Goal: Check status

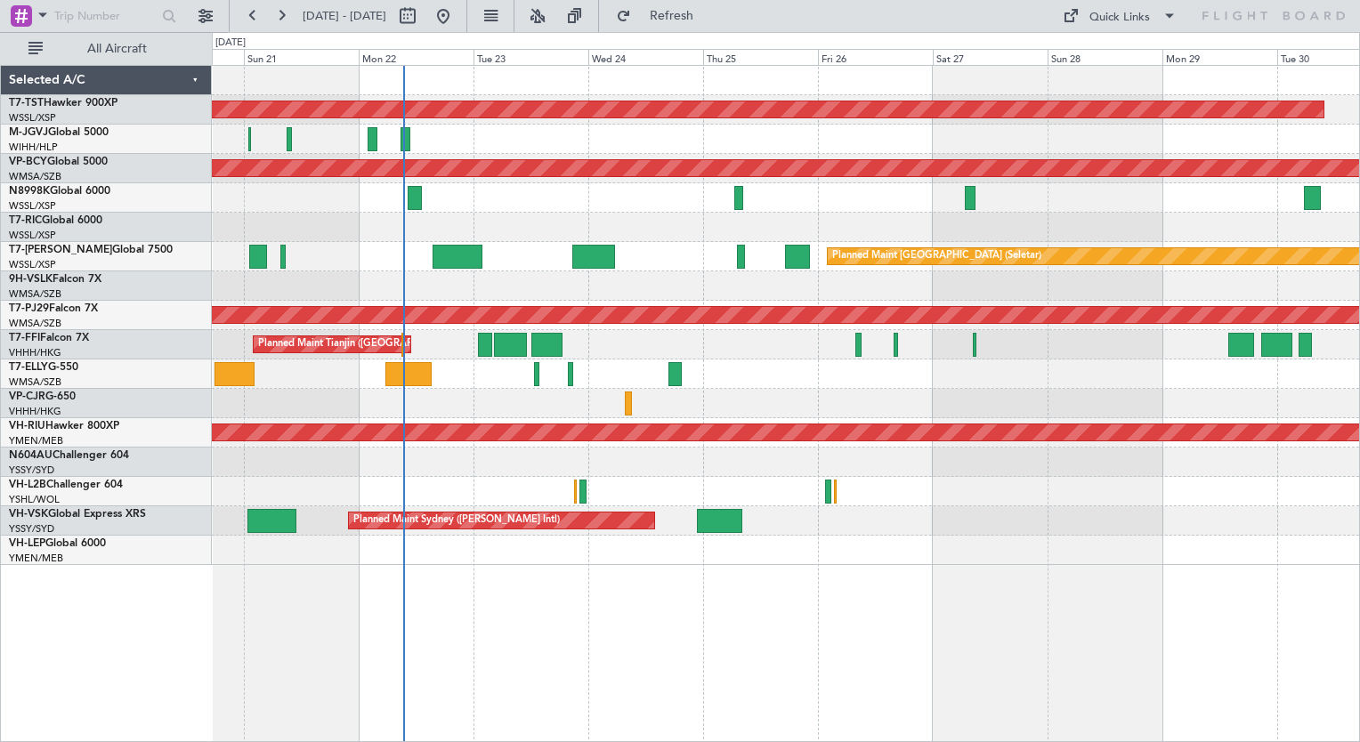
click at [466, 556] on div "Planned Maint [GEOGRAPHIC_DATA] (Seletar) Planned Maint [GEOGRAPHIC_DATA] (Sele…" at bounding box center [786, 403] width 1148 height 677
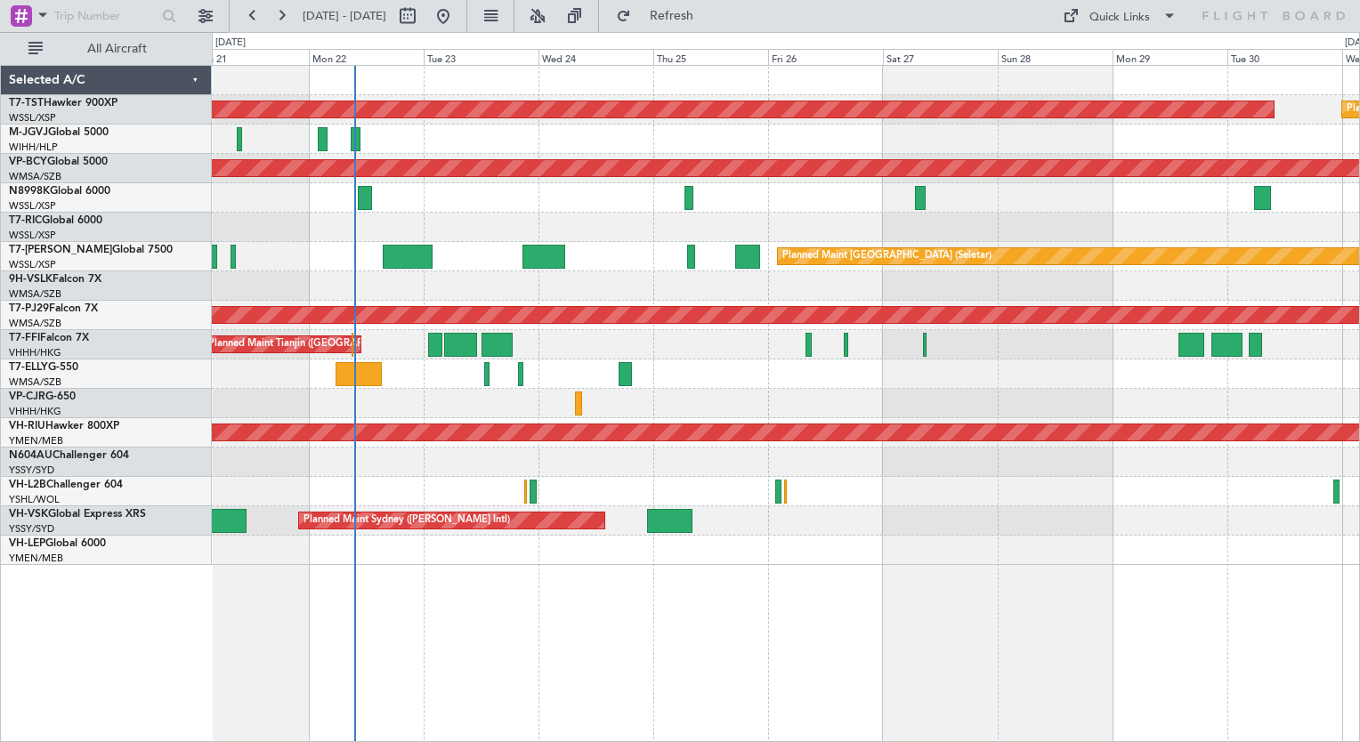
click at [470, 205] on div "Planned Maint [GEOGRAPHIC_DATA] (Seletar) Planned Maint [GEOGRAPHIC_DATA] (Sele…" at bounding box center [785, 315] width 1147 height 499
click at [405, 662] on div "Planned Maint [GEOGRAPHIC_DATA] (Seletar) Planned Maint [GEOGRAPHIC_DATA] (Sele…" at bounding box center [786, 403] width 1148 height 677
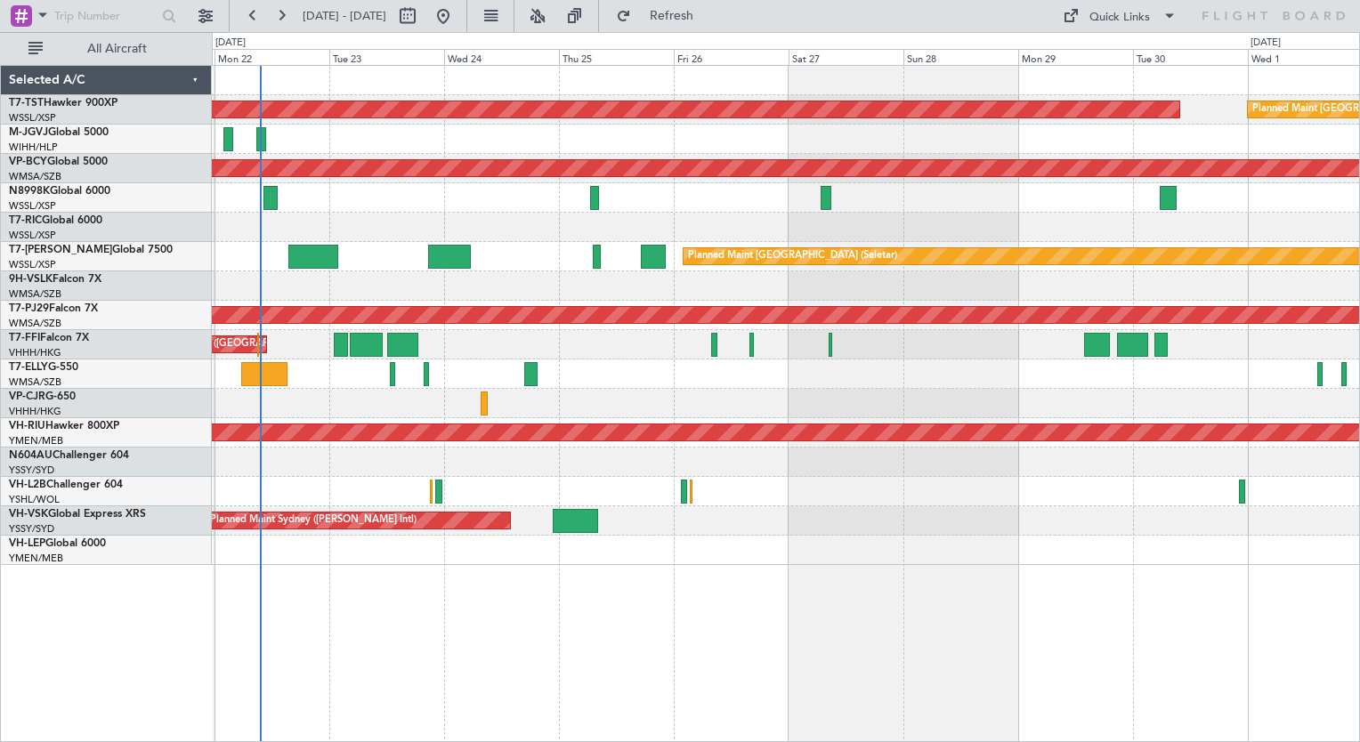
click at [438, 580] on div "Planned Maint [GEOGRAPHIC_DATA] (Seletar) Planned Maint [GEOGRAPHIC_DATA] (Sele…" at bounding box center [786, 403] width 1148 height 677
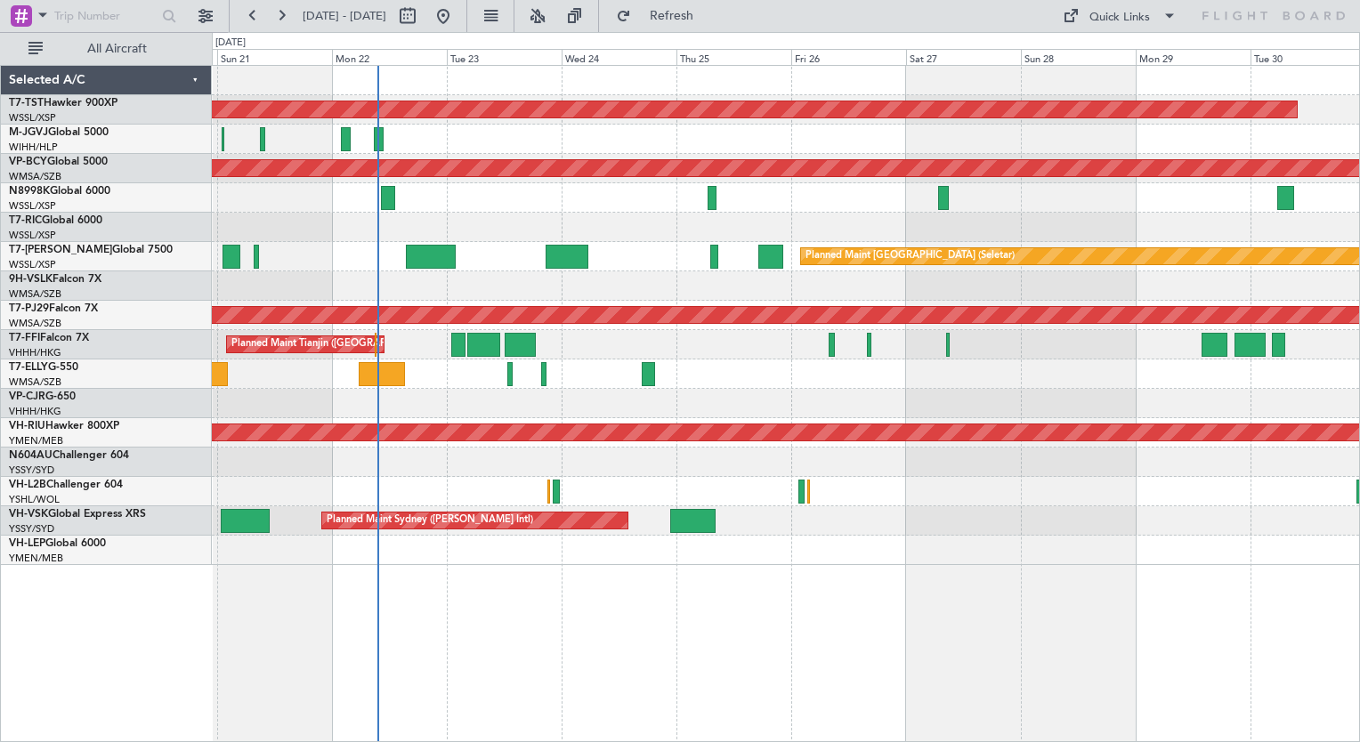
click at [545, 618] on div "Planned Maint [GEOGRAPHIC_DATA] (Seletar) Planned Maint [GEOGRAPHIC_DATA] (Sele…" at bounding box center [786, 403] width 1148 height 677
click at [210, 12] on button at bounding box center [205, 16] width 28 height 28
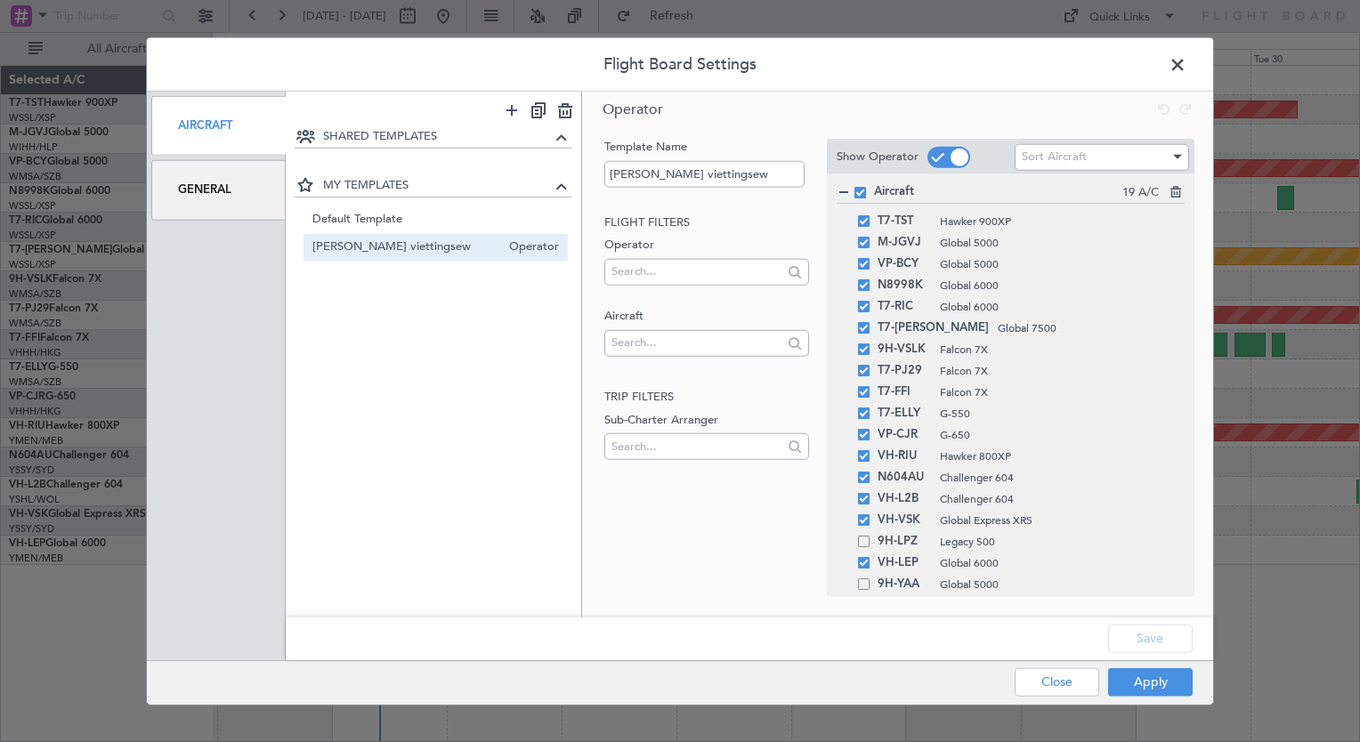
click at [1187, 60] on span at bounding box center [1187, 70] width 0 height 36
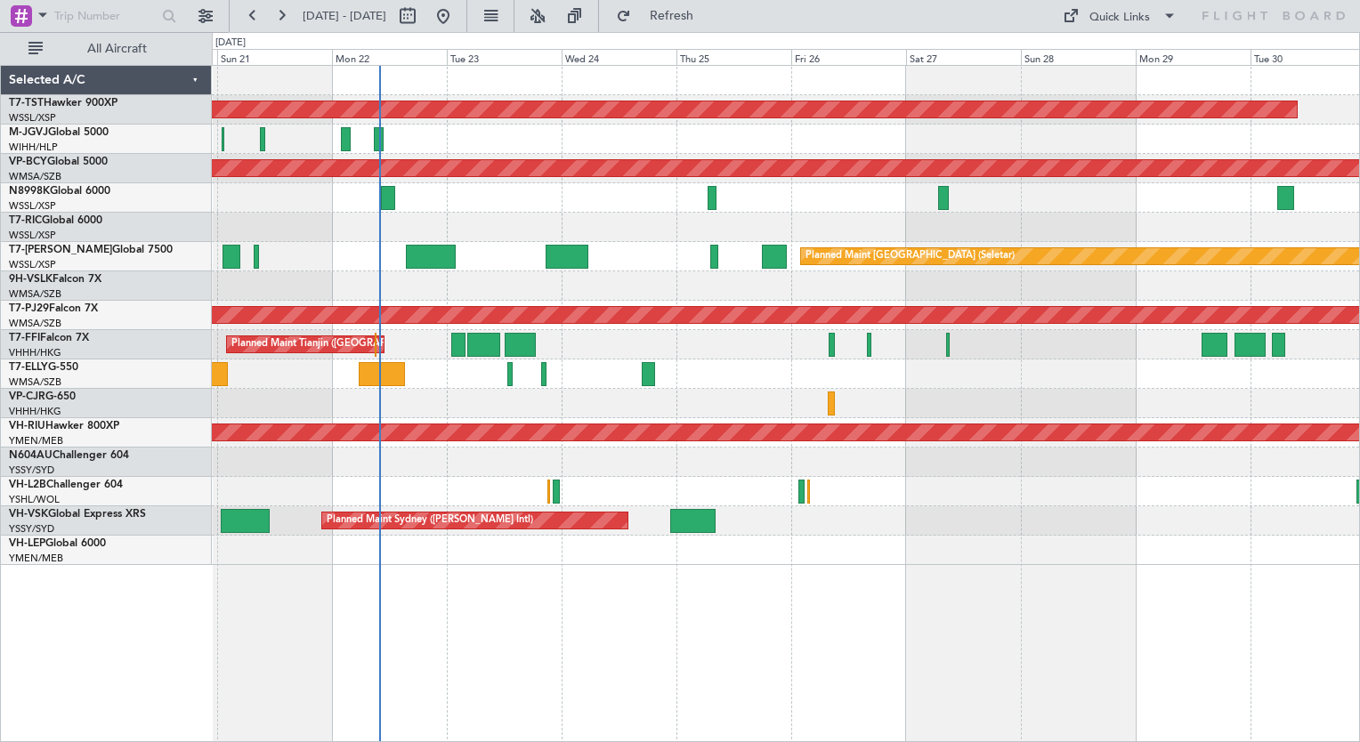
click at [477, 625] on div "Planned Maint [GEOGRAPHIC_DATA] (Seletar) Planned Maint [GEOGRAPHIC_DATA] (Sele…" at bounding box center [786, 403] width 1148 height 677
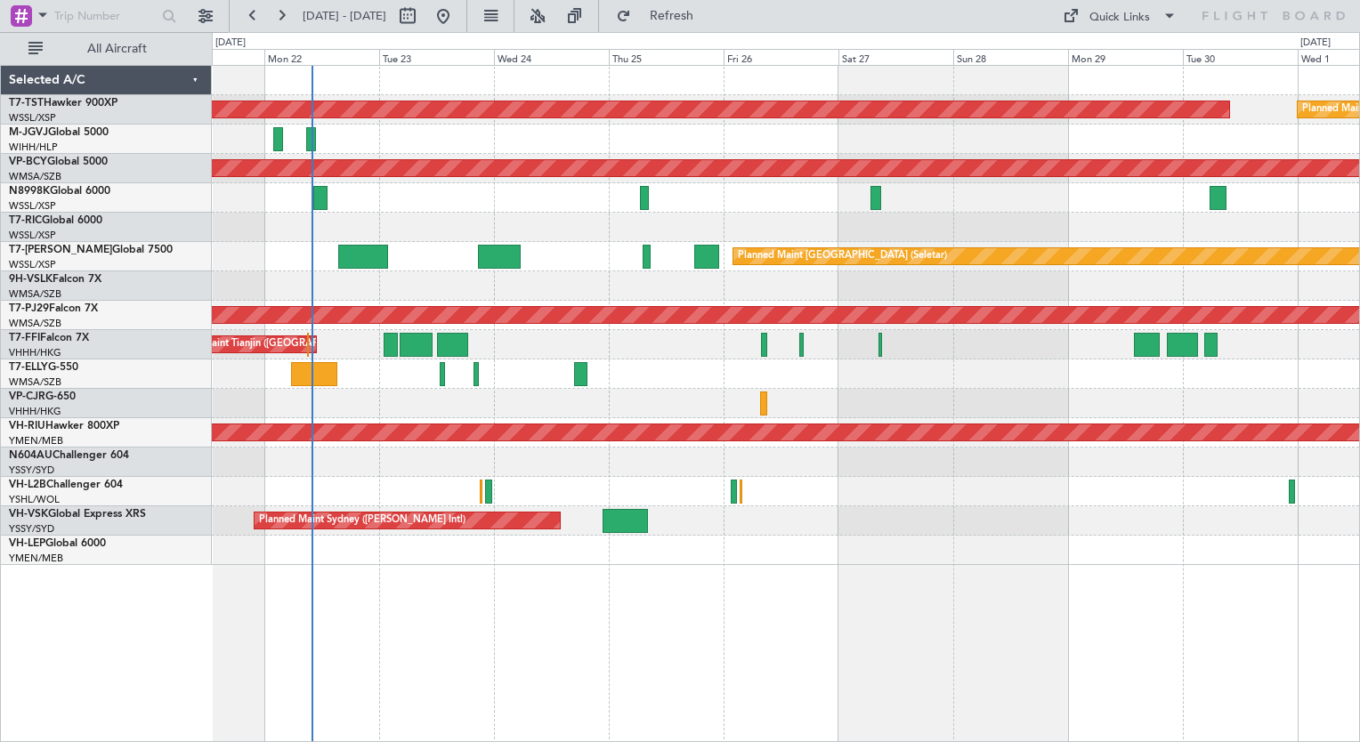
click at [409, 611] on div "Planned Maint [GEOGRAPHIC_DATA] (Seletar) Planned Maint [GEOGRAPHIC_DATA] (Sele…" at bounding box center [786, 403] width 1148 height 677
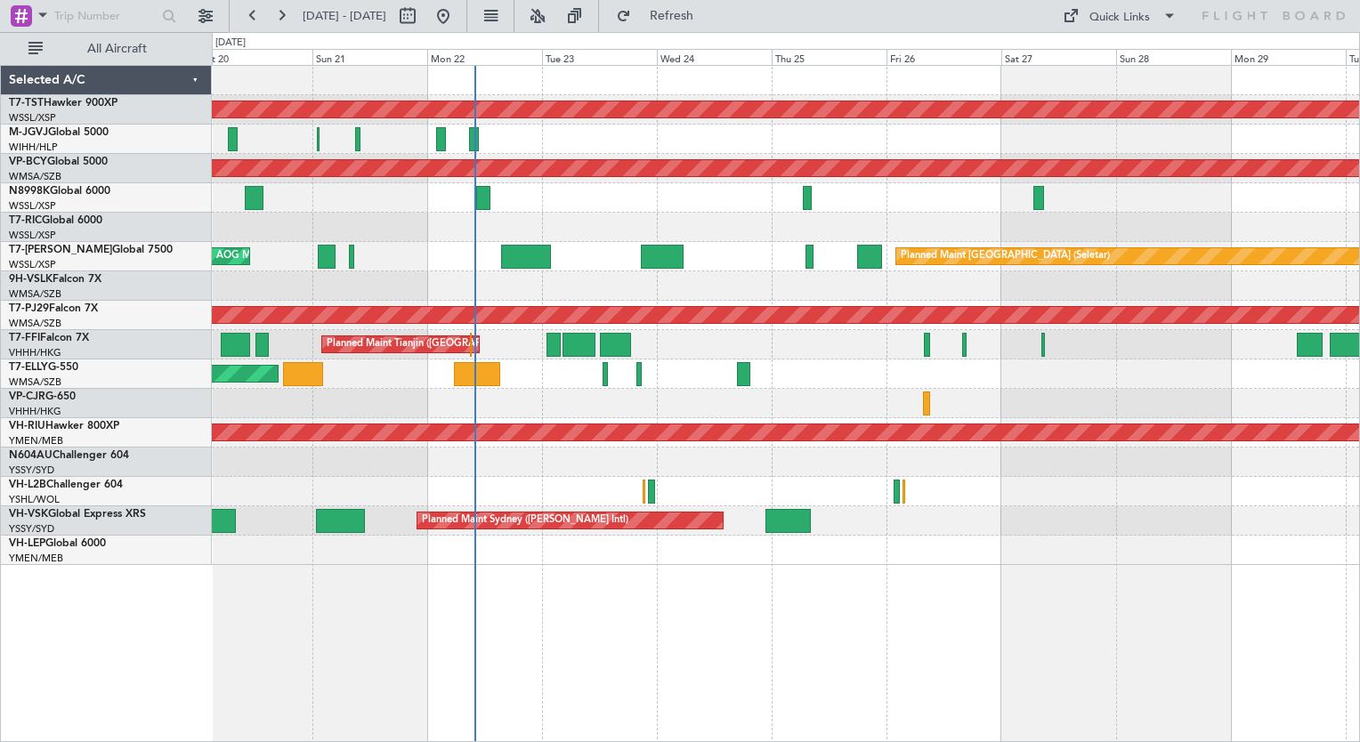
click at [527, 650] on div "Planned Maint [GEOGRAPHIC_DATA] (Seletar) Planned Maint [GEOGRAPHIC_DATA] (Sele…" at bounding box center [786, 403] width 1148 height 677
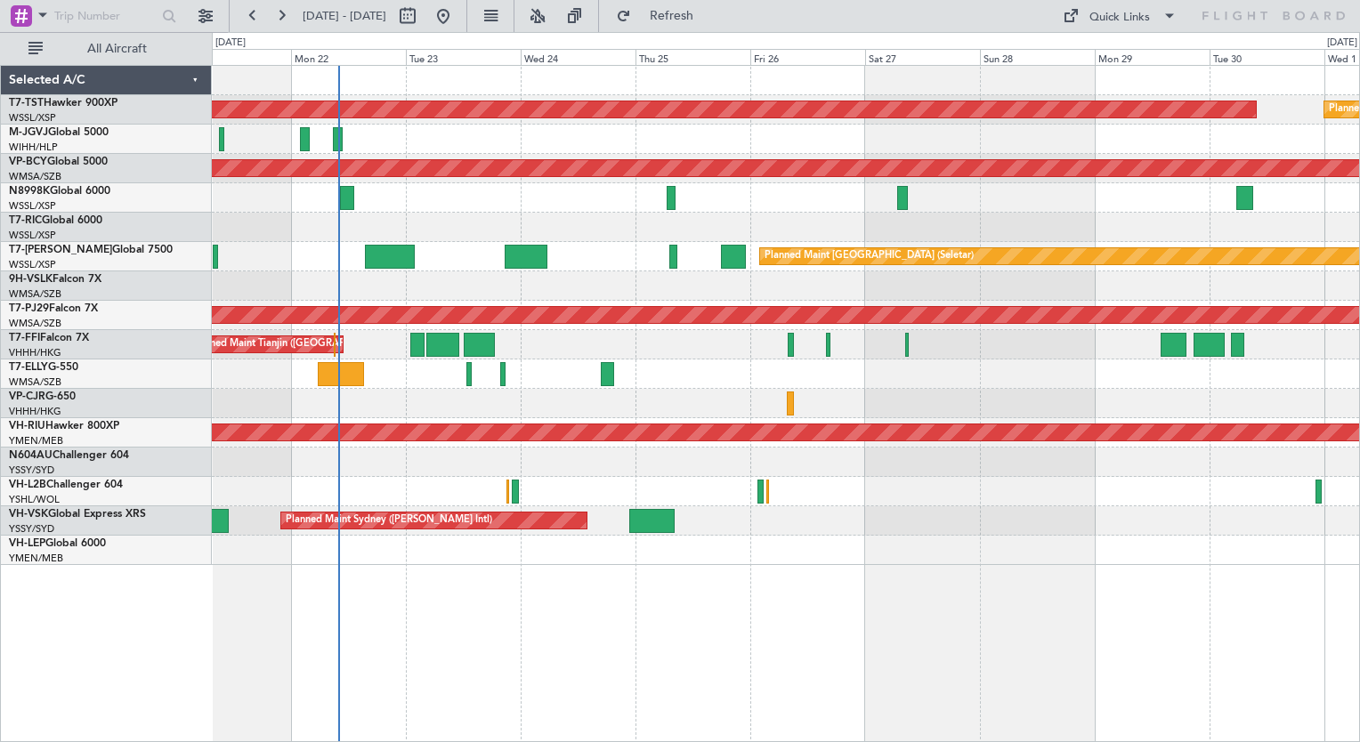
click at [320, 605] on div "Planned Maint [GEOGRAPHIC_DATA] (Seletar) Planned Maint [GEOGRAPHIC_DATA] (Sele…" at bounding box center [786, 403] width 1148 height 677
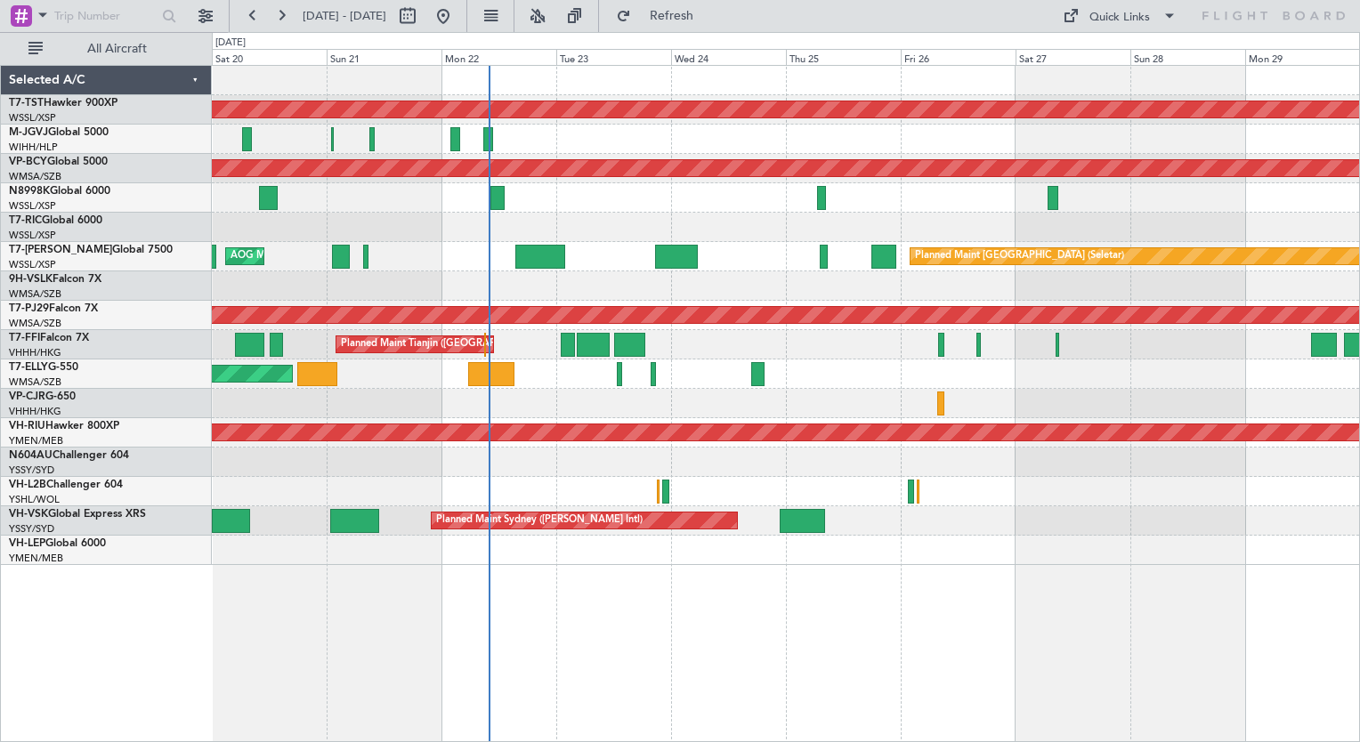
click at [568, 642] on div "Planned Maint [GEOGRAPHIC_DATA] (Seletar) Planned Maint [GEOGRAPHIC_DATA] (Sele…" at bounding box center [786, 403] width 1148 height 677
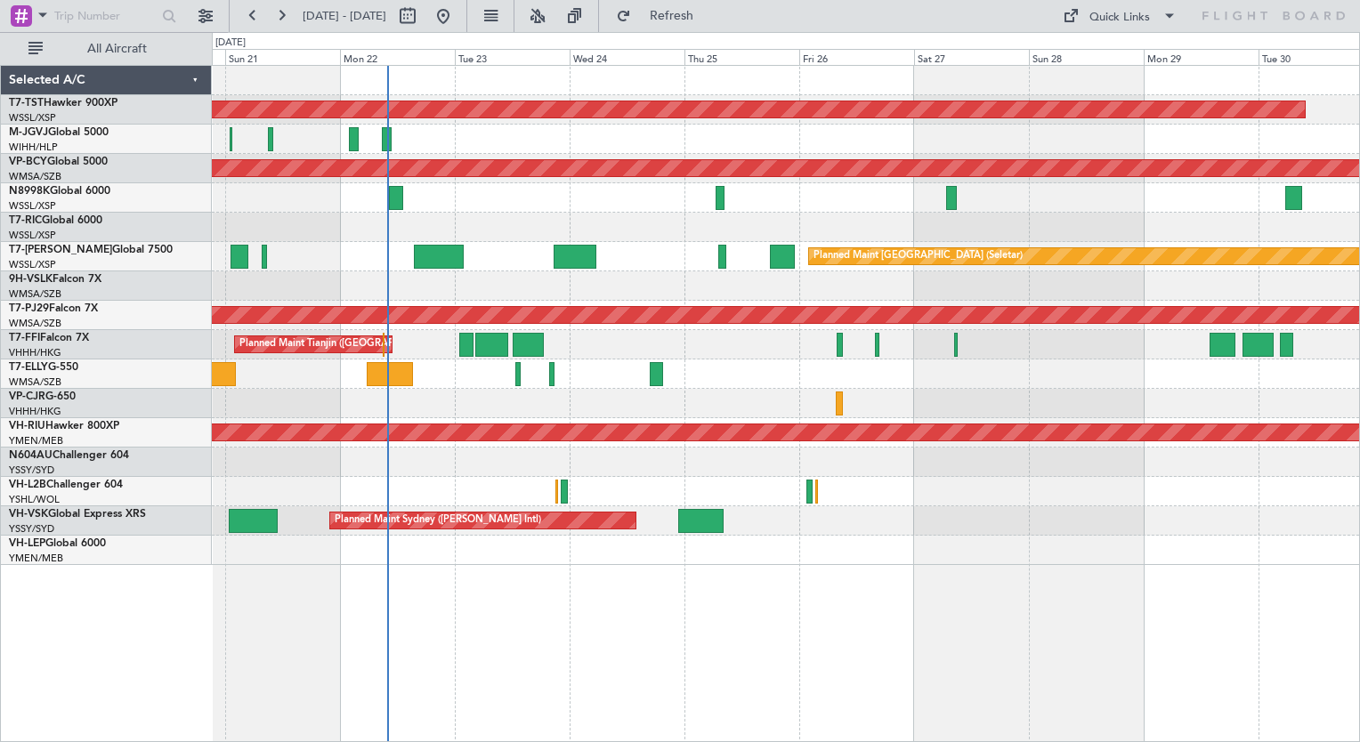
click at [309, 579] on div "Planned Maint [GEOGRAPHIC_DATA] (Seletar) Planned Maint [GEOGRAPHIC_DATA] (Sele…" at bounding box center [786, 403] width 1148 height 677
